Goal: Task Accomplishment & Management: Manage account settings

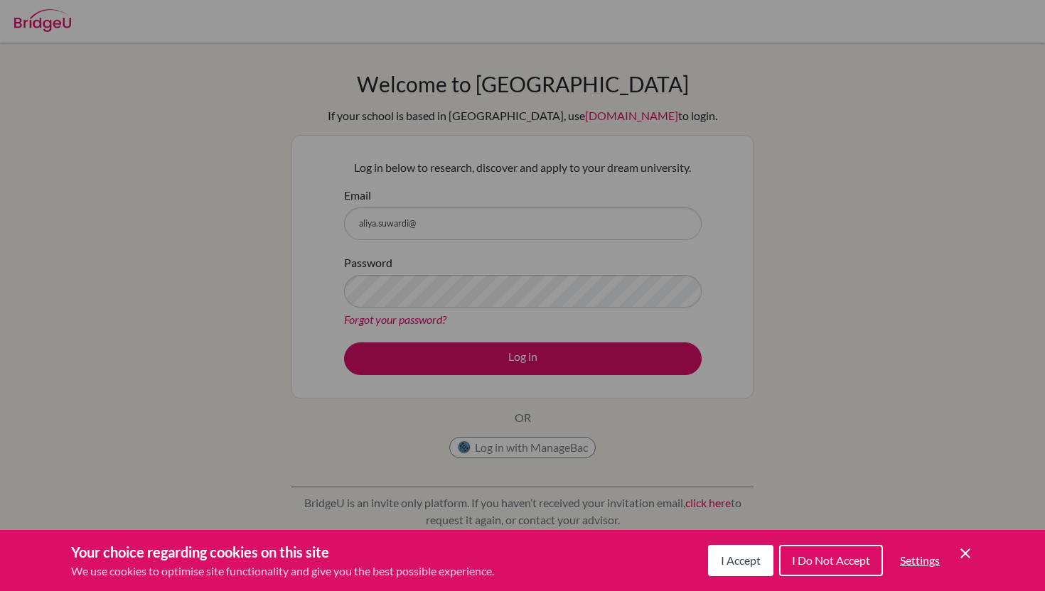
click at [729, 562] on span "I Accept" at bounding box center [741, 561] width 40 height 14
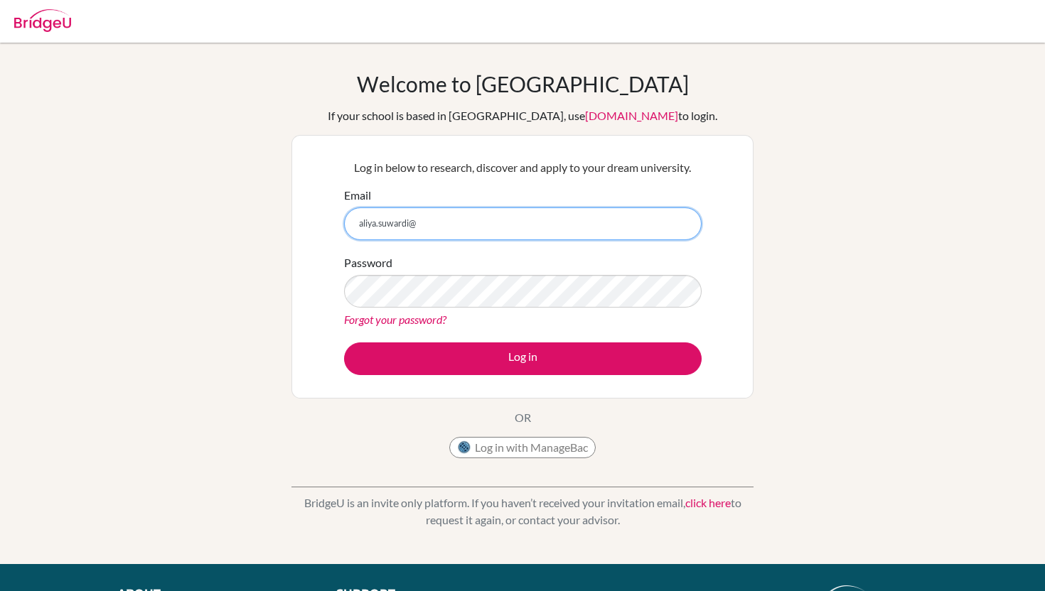
click at [476, 215] on input "aliya.suwardi@" at bounding box center [522, 223] width 357 height 33
click at [456, 232] on input "aliya.suwardi@" at bounding box center [522, 223] width 357 height 33
type input "[EMAIL_ADDRESS][DOMAIN_NAME]"
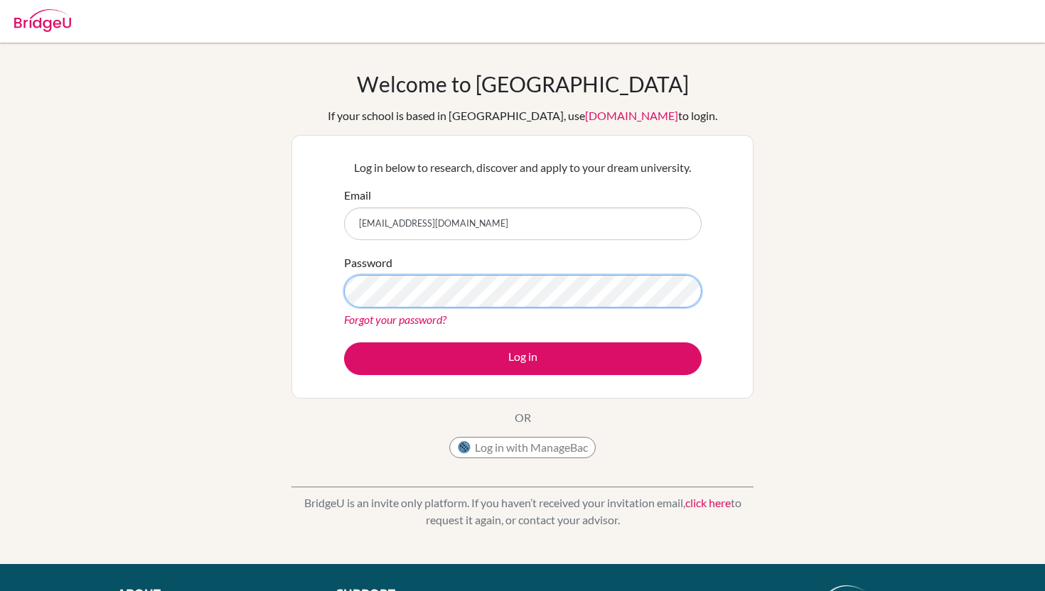
click at [344, 343] on button "Log in" at bounding box center [522, 359] width 357 height 33
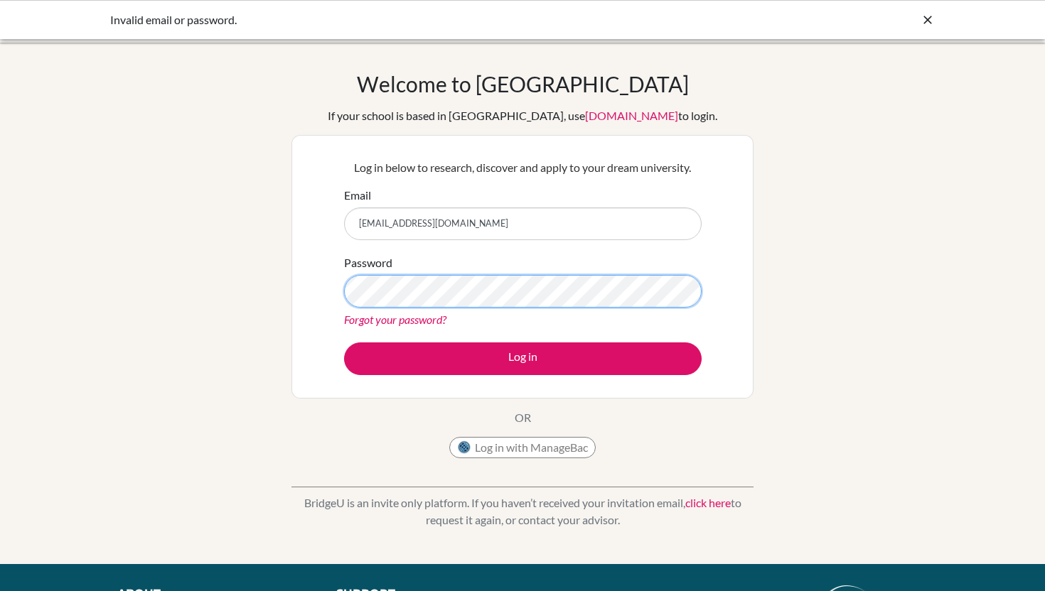
click at [344, 343] on button "Log in" at bounding box center [522, 359] width 357 height 33
click at [384, 319] on link "Forgot your password?" at bounding box center [395, 320] width 102 height 14
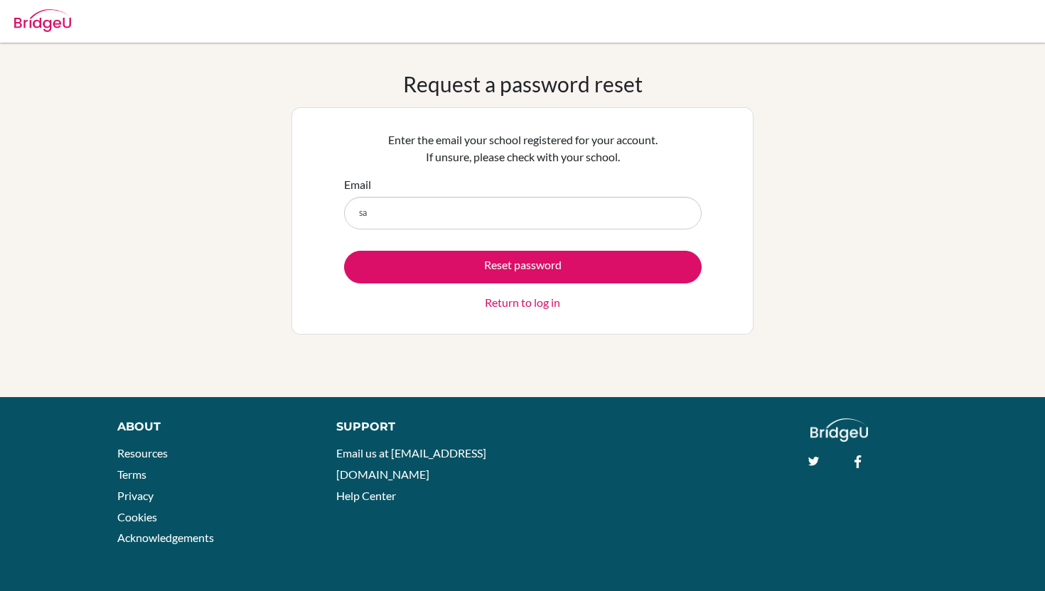
type input "s"
type input "[EMAIL_ADDRESS][DOMAIN_NAME]"
click at [344, 251] on button "Reset password" at bounding box center [522, 267] width 357 height 33
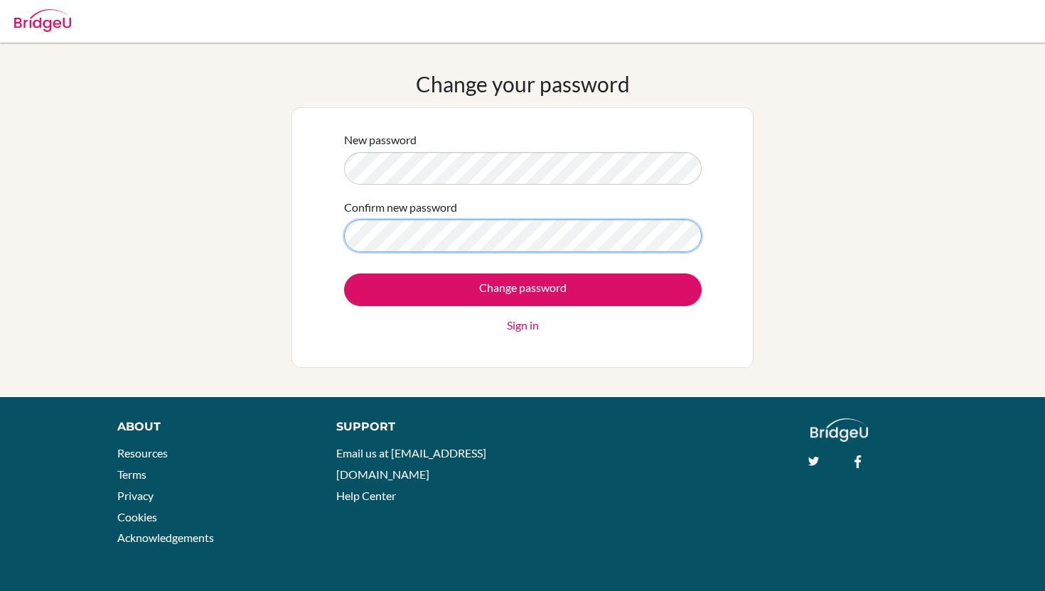
click at [344, 274] on input "Change password" at bounding box center [522, 290] width 357 height 33
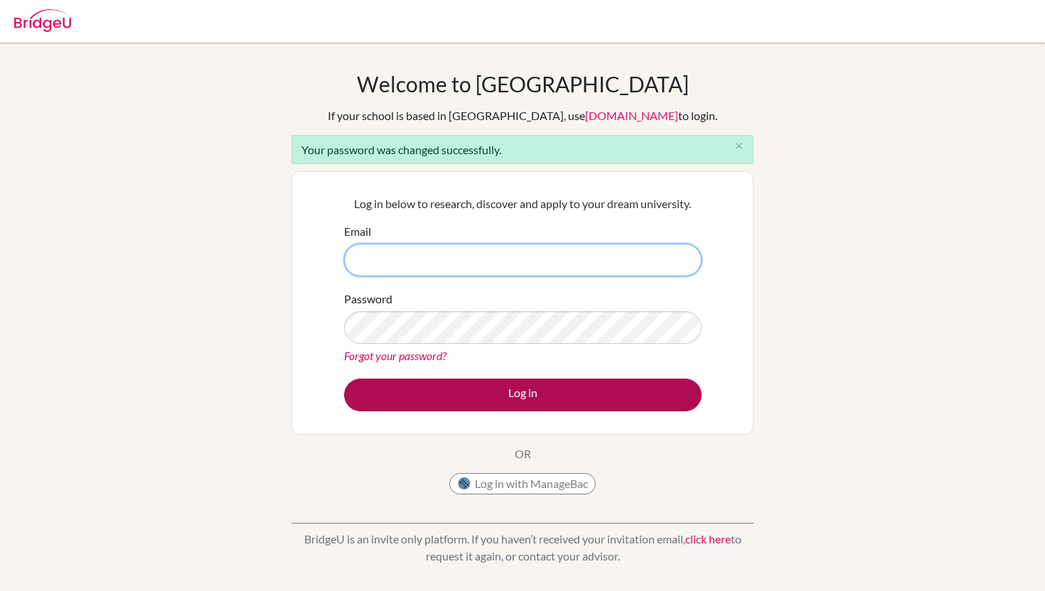
type input "[EMAIL_ADDRESS][DOMAIN_NAME]"
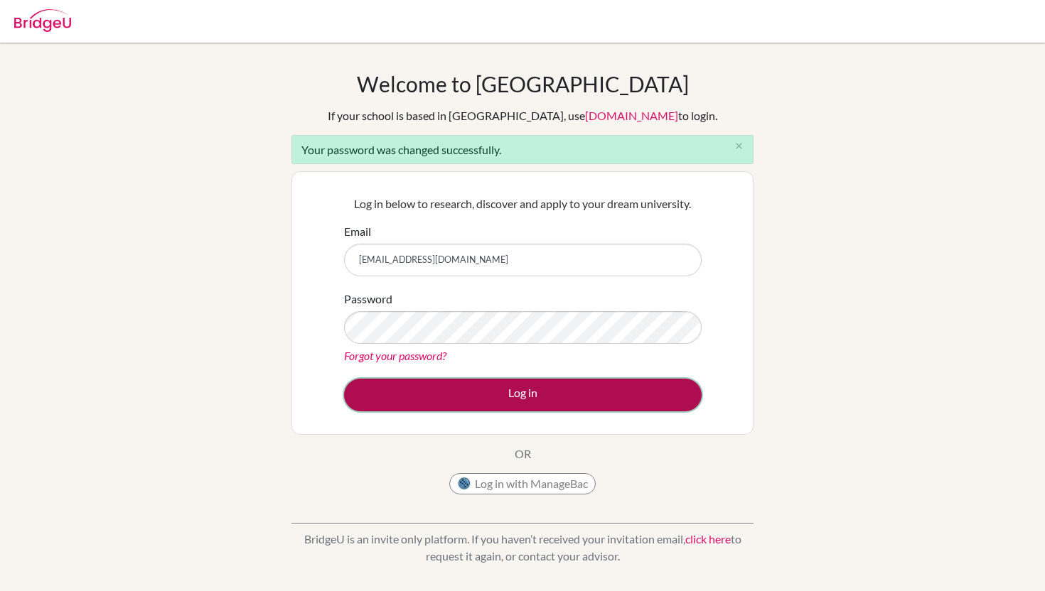
click at [505, 397] on button "Log in" at bounding box center [522, 395] width 357 height 33
